Goal: Navigation & Orientation: Find specific page/section

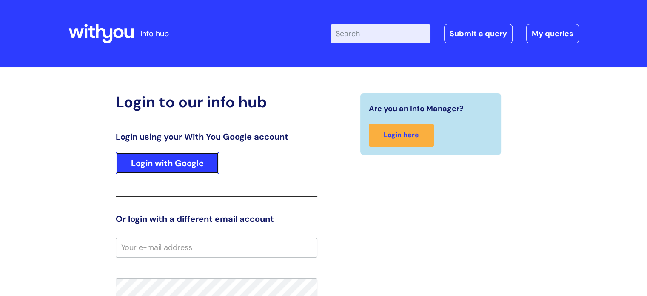
click at [167, 166] on link "Login with Google" at bounding box center [167, 163] width 103 height 22
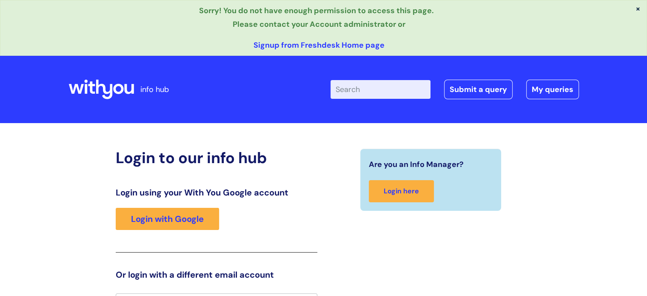
click at [199, 9] on p "Sorry! You do not have enough permission to access this page. Please contact yo…" at bounding box center [318, 18] width 625 height 28
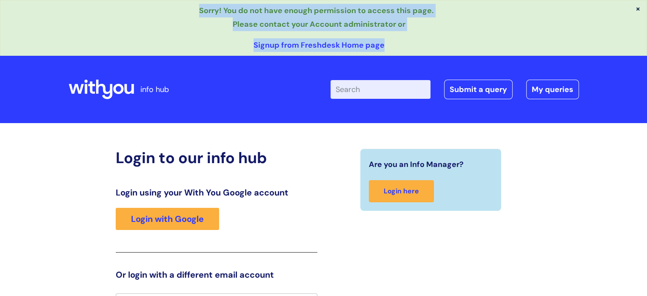
drag, startPoint x: 202, startPoint y: 8, endPoint x: 427, endPoint y: 35, distance: 226.6
click at [427, 35] on div "× Sorry! You do not have enough permission to access this page. Please contact …" at bounding box center [323, 28] width 647 height 56
click at [351, 11] on p "Sorry! You do not have enough permission to access this page. Please contact yo…" at bounding box center [318, 18] width 625 height 28
drag, startPoint x: 200, startPoint y: 11, endPoint x: 418, endPoint y: 43, distance: 220.5
click at [418, 43] on div "× Sorry! You do not have enough permission to access this page. Please contact …" at bounding box center [323, 28] width 647 height 56
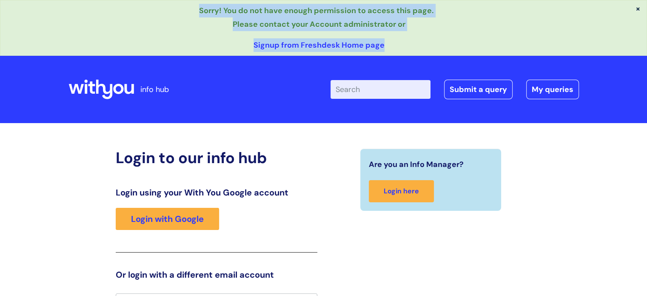
copy div "Sorry! You do not have enough permission to access this page. Please contact yo…"
